Goal: Transaction & Acquisition: Download file/media

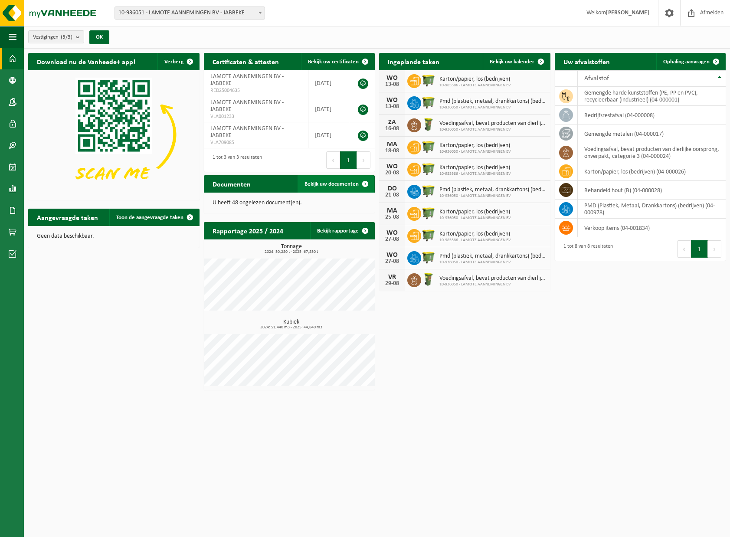
click at [342, 181] on span "Bekijk uw documenten" at bounding box center [332, 184] width 54 height 6
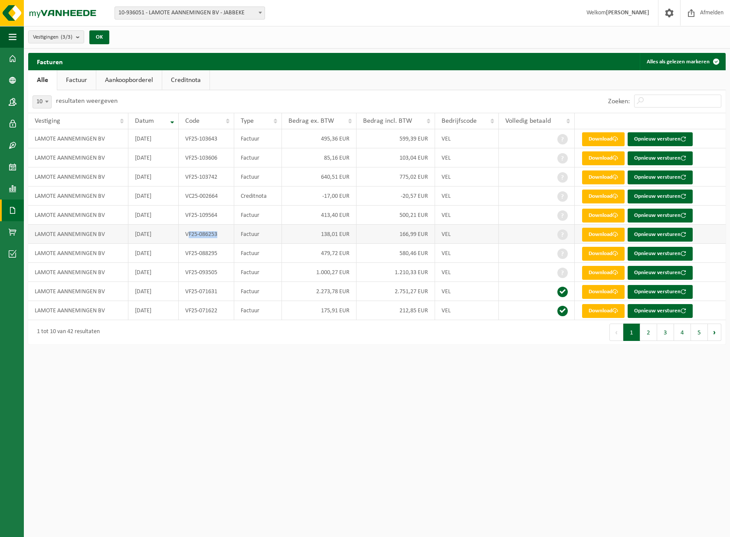
drag, startPoint x: 189, startPoint y: 233, endPoint x: 224, endPoint y: 233, distance: 35.6
click at [224, 233] on td "VF25-086253" at bounding box center [207, 234] width 56 height 19
click at [225, 233] on td "VF25-086253" at bounding box center [207, 234] width 56 height 19
click at [605, 233] on link "Download" at bounding box center [603, 235] width 43 height 14
